Goal: Transaction & Acquisition: Purchase product/service

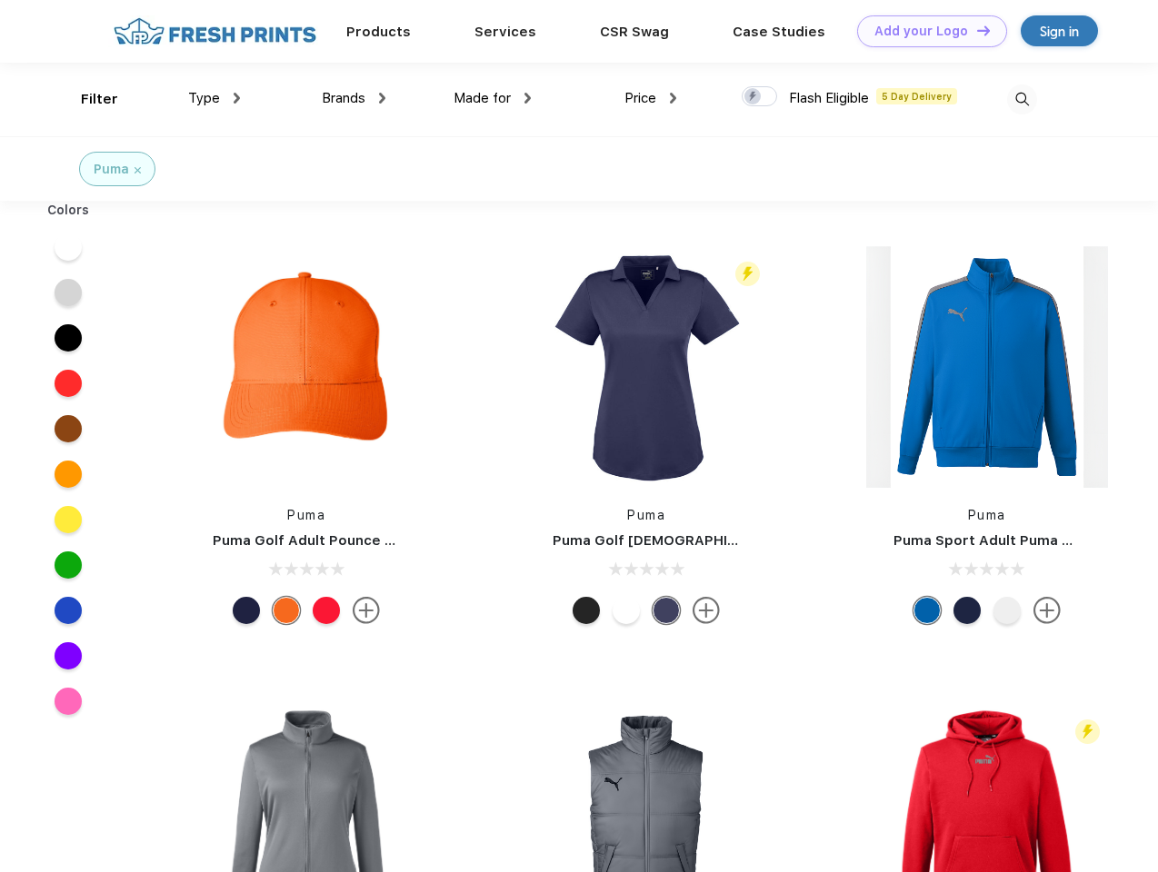
scroll to position [1, 0]
click at [925, 31] on link "Add your Logo Design Tool" at bounding box center [932, 31] width 150 height 32
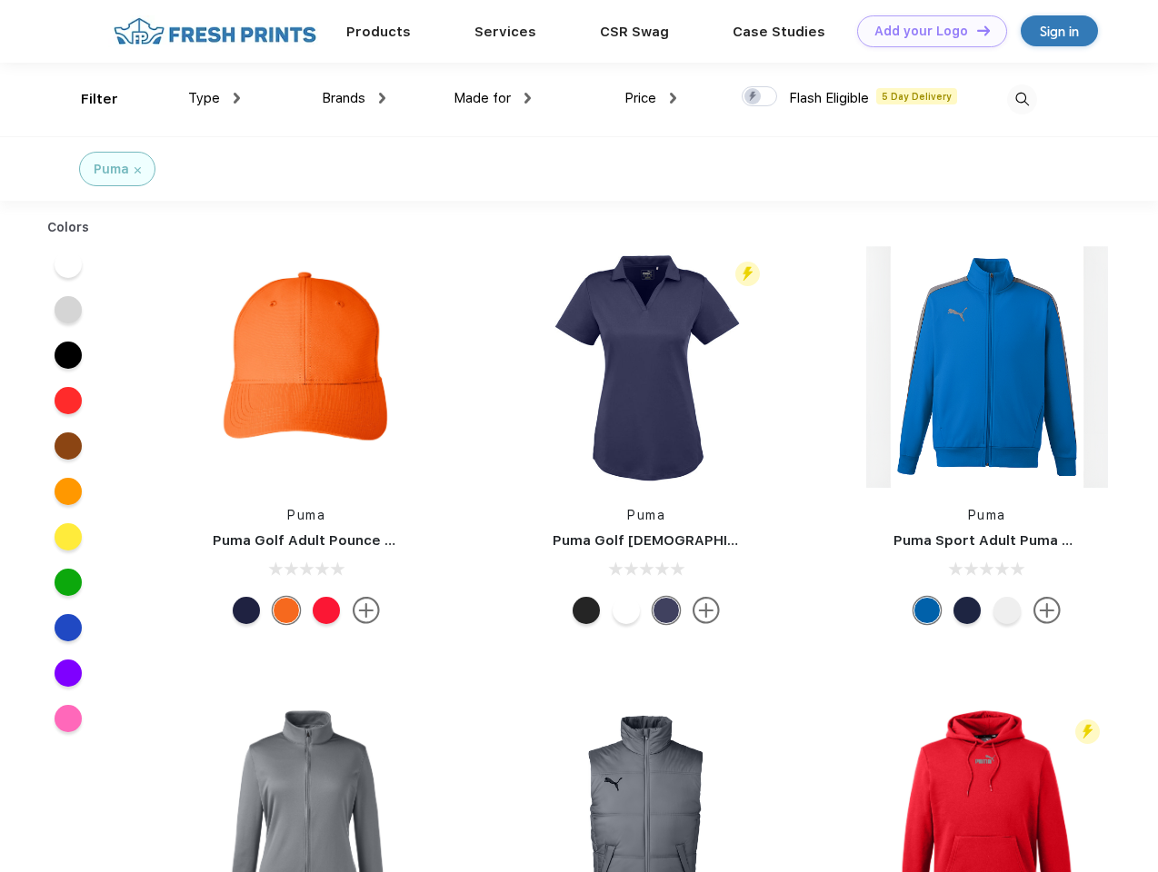
click at [0, 0] on div "Design Tool" at bounding box center [0, 0] width 0 height 0
click at [975, 30] on link "Add your Logo Design Tool" at bounding box center [932, 31] width 150 height 32
click at [87, 99] on div "Filter" at bounding box center [99, 99] width 37 height 21
click at [214, 98] on span "Type" at bounding box center [204, 98] width 32 height 16
click at [353, 98] on span "Brands" at bounding box center [344, 98] width 44 height 16
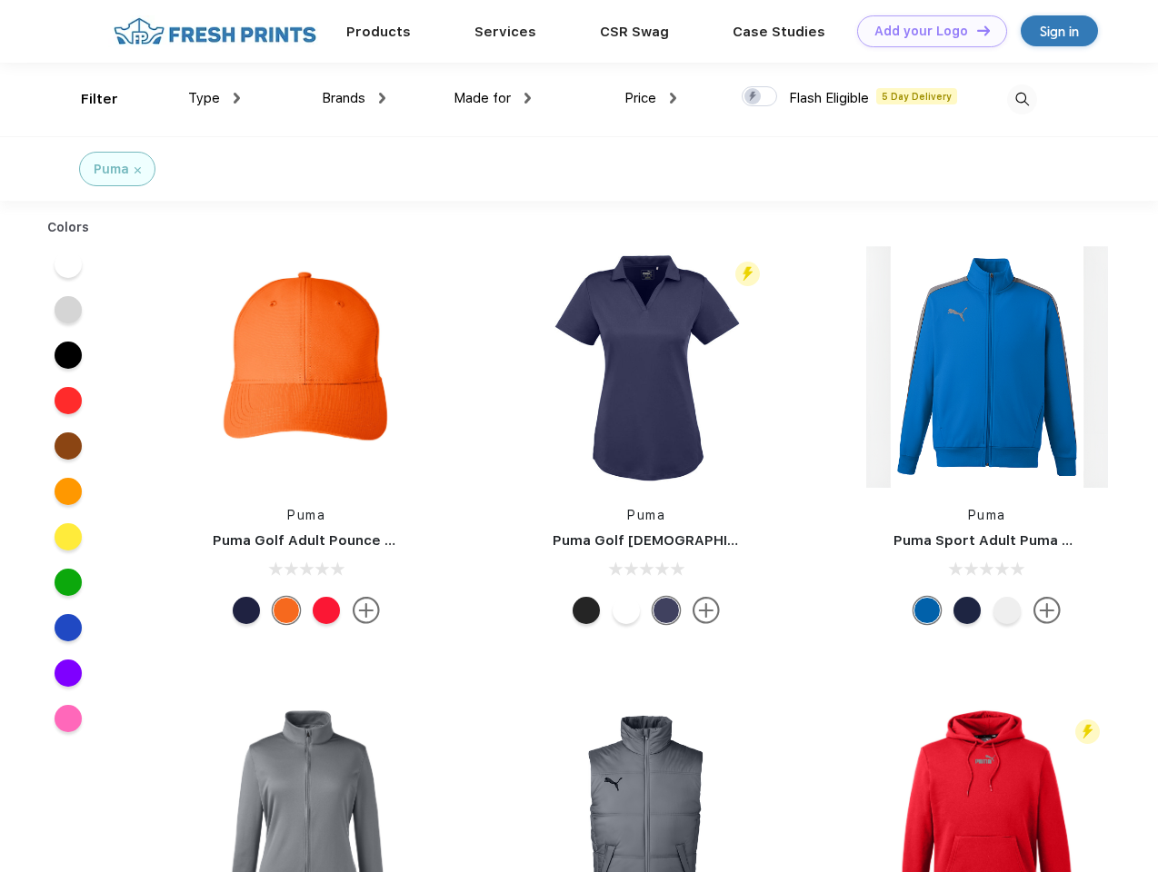
click at [493, 98] on span "Made for" at bounding box center [481, 98] width 57 height 16
click at [651, 98] on span "Price" at bounding box center [640, 98] width 32 height 16
click at [760, 97] on div at bounding box center [759, 96] width 35 height 20
click at [753, 97] on input "checkbox" at bounding box center [748, 91] width 12 height 12
click at [1021, 99] on img at bounding box center [1022, 100] width 30 height 30
